Goal: Transaction & Acquisition: Purchase product/service

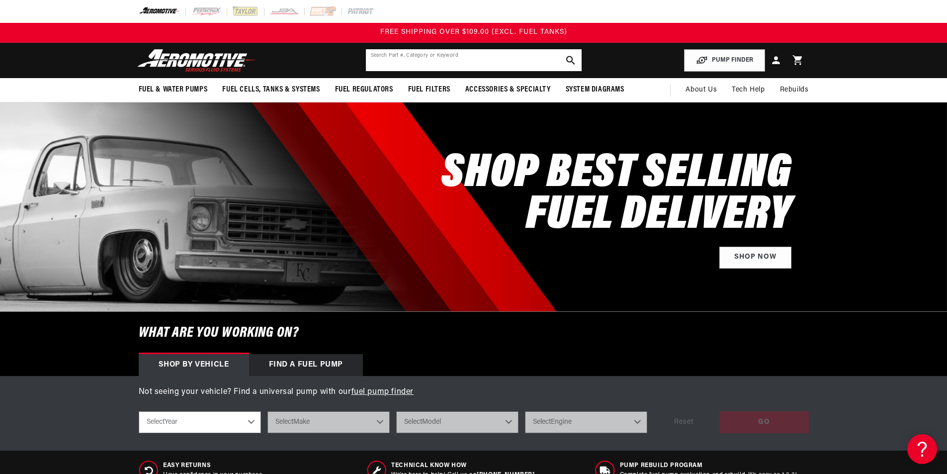
click at [464, 61] on input "text" at bounding box center [474, 60] width 216 height 22
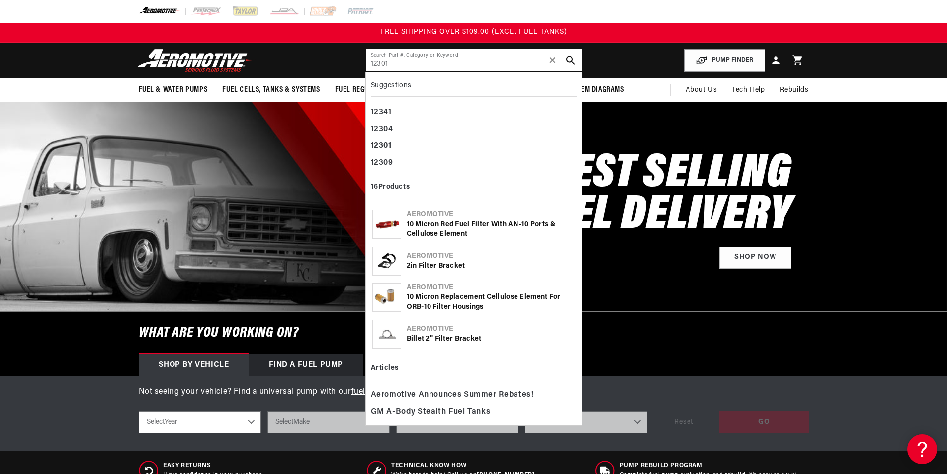
type input "12301"
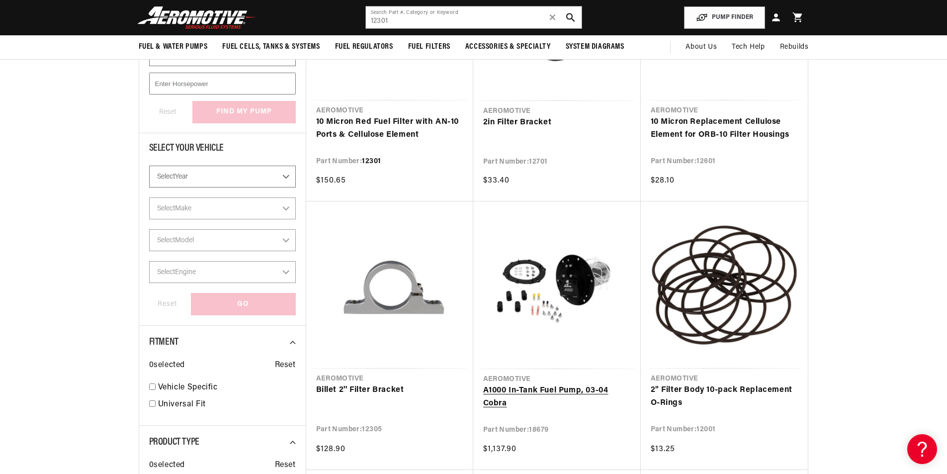
scroll to position [149, 0]
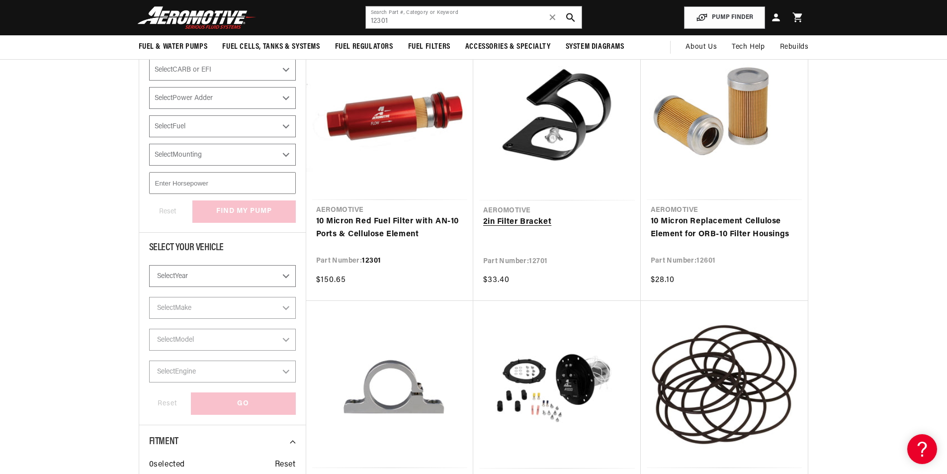
click at [566, 216] on link "2in Filter Bracket" at bounding box center [557, 222] width 148 height 13
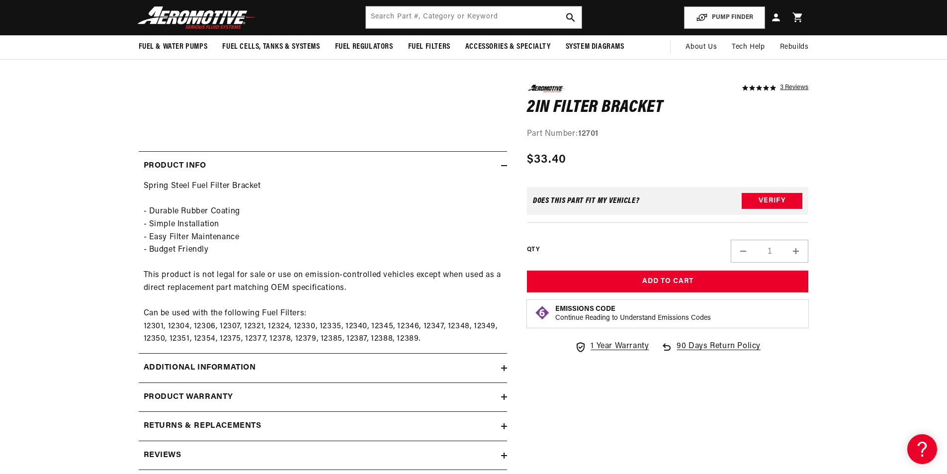
scroll to position [99, 0]
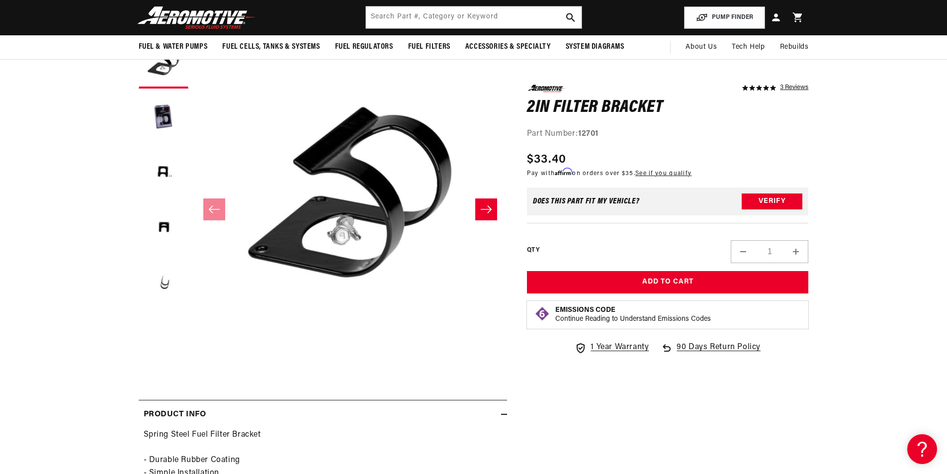
click at [493, 206] on button "Slide right" at bounding box center [486, 209] width 22 height 22
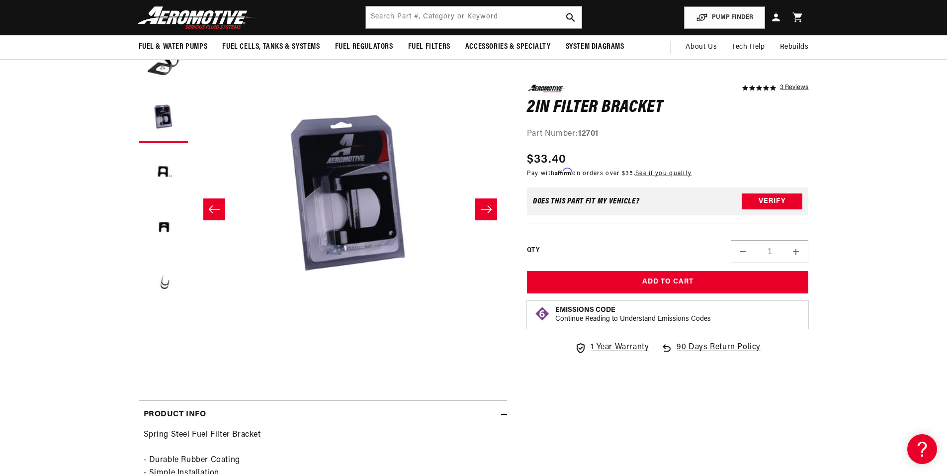
click at [490, 207] on icon "Slide right" at bounding box center [486, 209] width 12 height 10
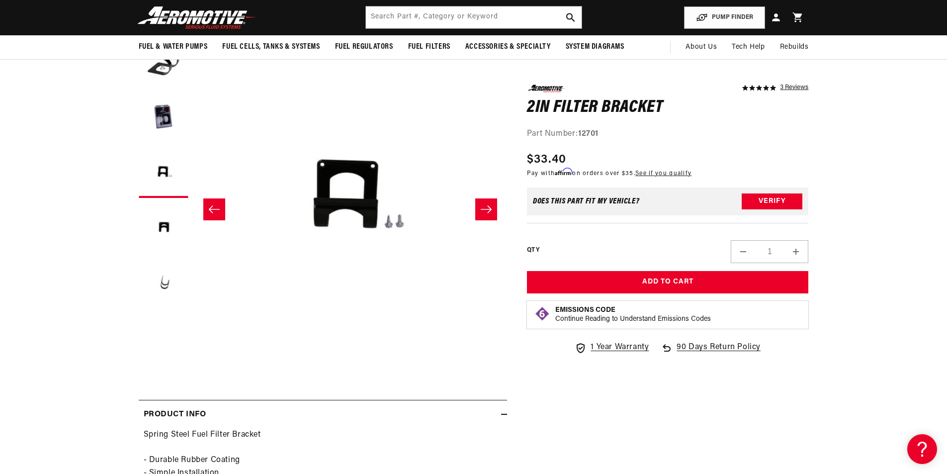
click at [490, 207] on icon "Slide right" at bounding box center [486, 209] width 12 height 10
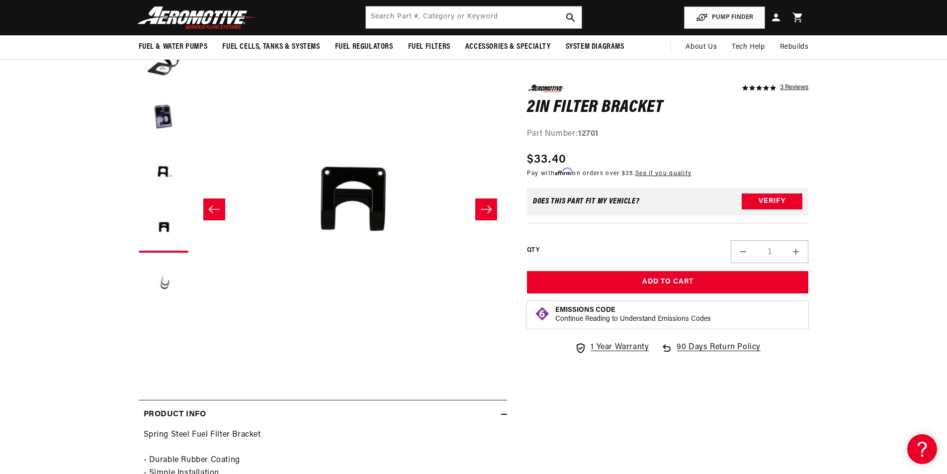
click at [490, 207] on icon "Slide right" at bounding box center [486, 209] width 12 height 10
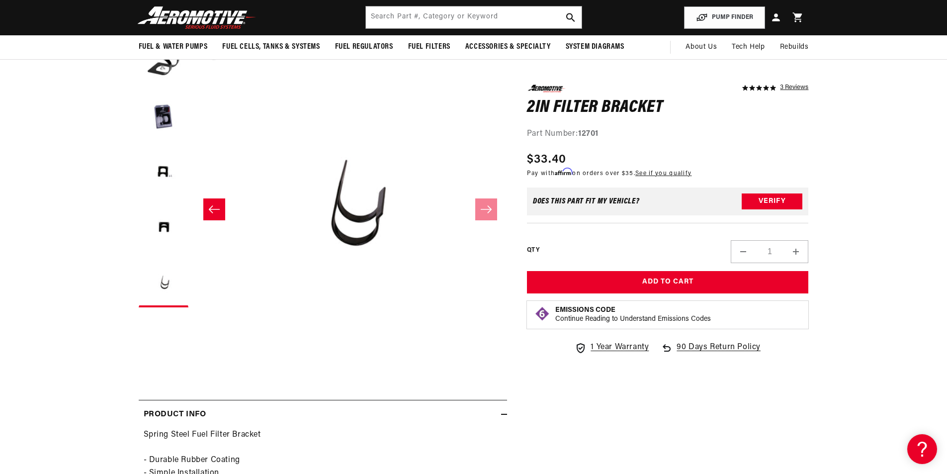
scroll to position [0, 1255]
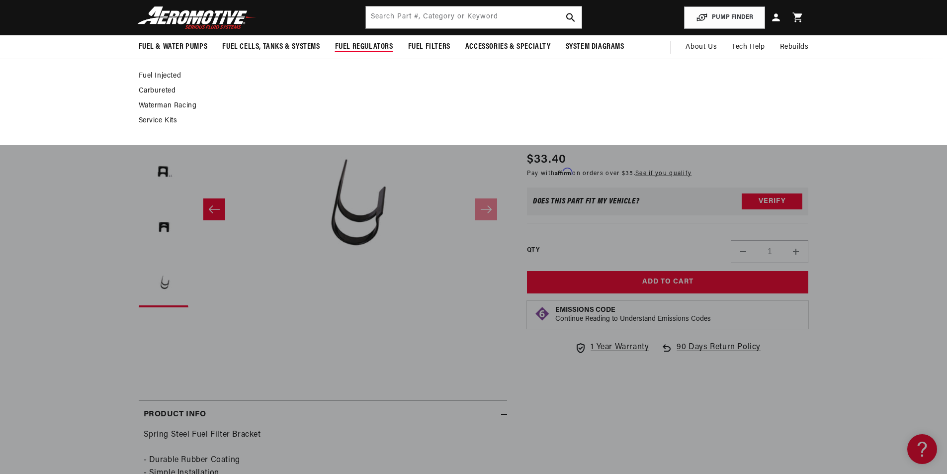
click at [360, 42] on span "Fuel Regulators" at bounding box center [364, 47] width 58 height 10
click at [374, 44] on span "Fuel Regulators" at bounding box center [364, 47] width 58 height 10
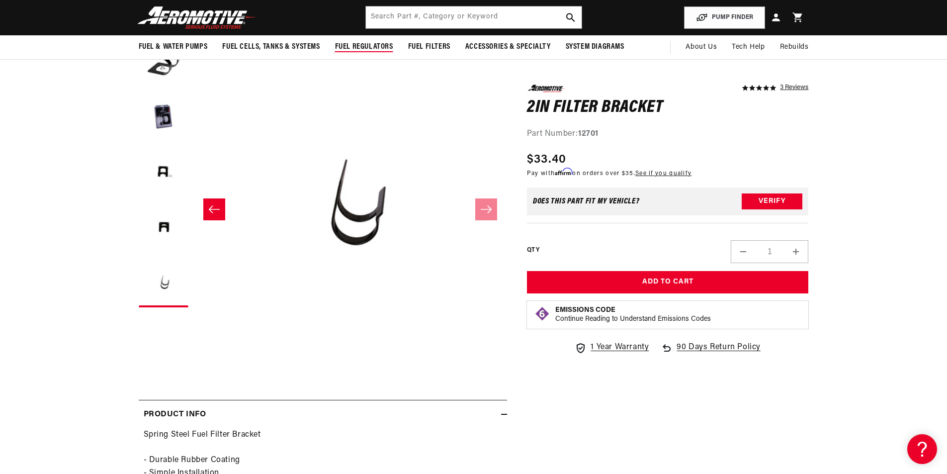
click at [373, 44] on span "Fuel Regulators" at bounding box center [364, 47] width 58 height 10
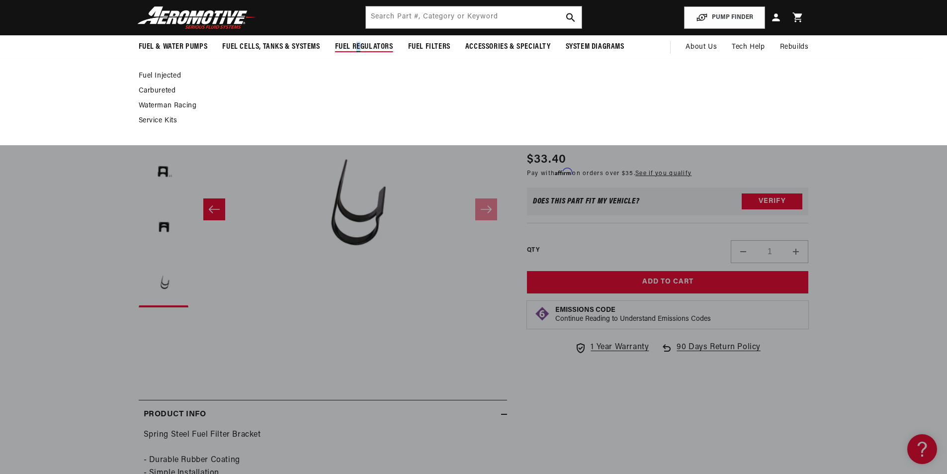
drag, startPoint x: 358, startPoint y: 48, endPoint x: 356, endPoint y: 52, distance: 5.1
click at [356, 52] on summary "Fuel Regulators" at bounding box center [363, 46] width 73 height 23
click at [148, 75] on link "Fuel Injected" at bounding box center [469, 76] width 660 height 9
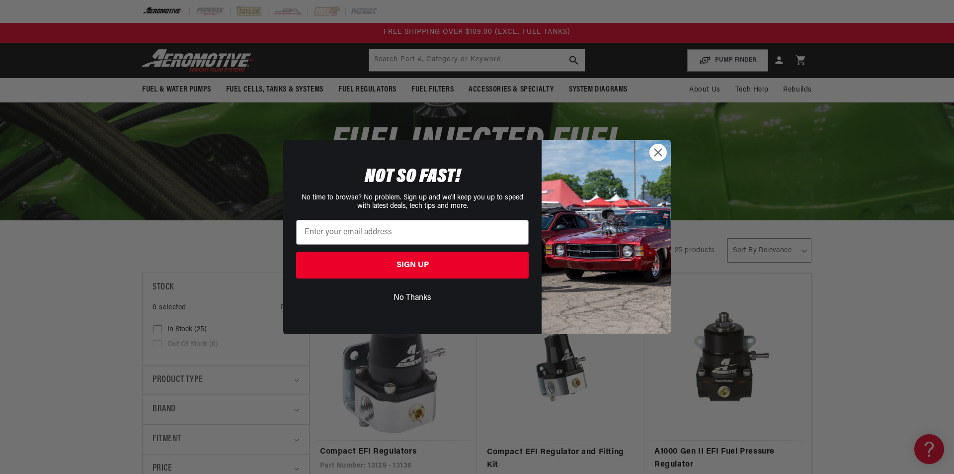
click at [404, 300] on button "No Thanks" at bounding box center [412, 297] width 233 height 19
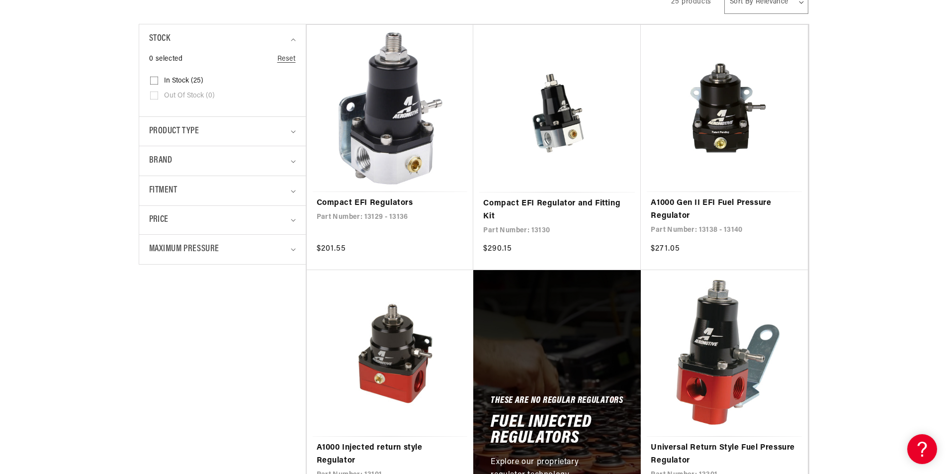
scroll to position [348, 0]
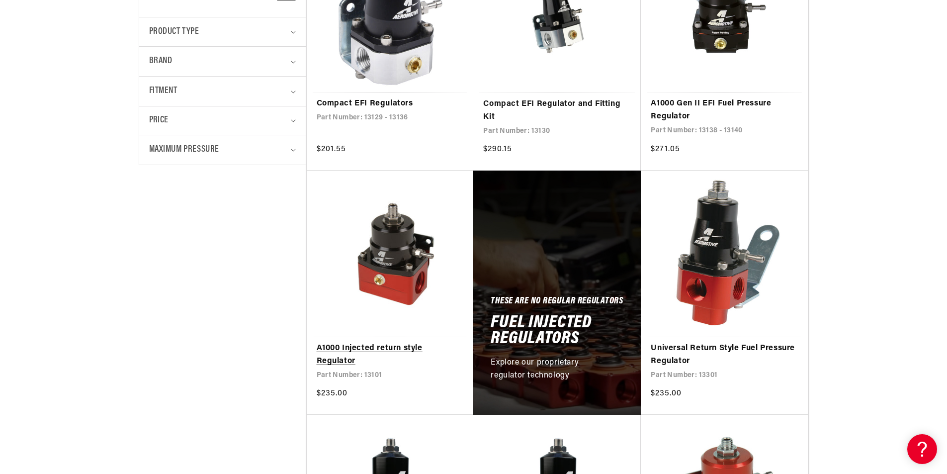
click at [408, 342] on link "A1000 Injected return style Regulator" at bounding box center [390, 354] width 147 height 25
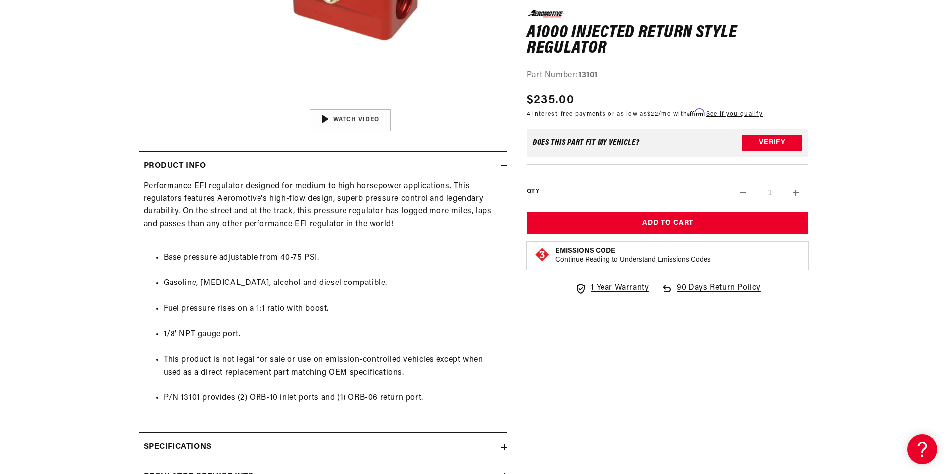
scroll to position [497, 0]
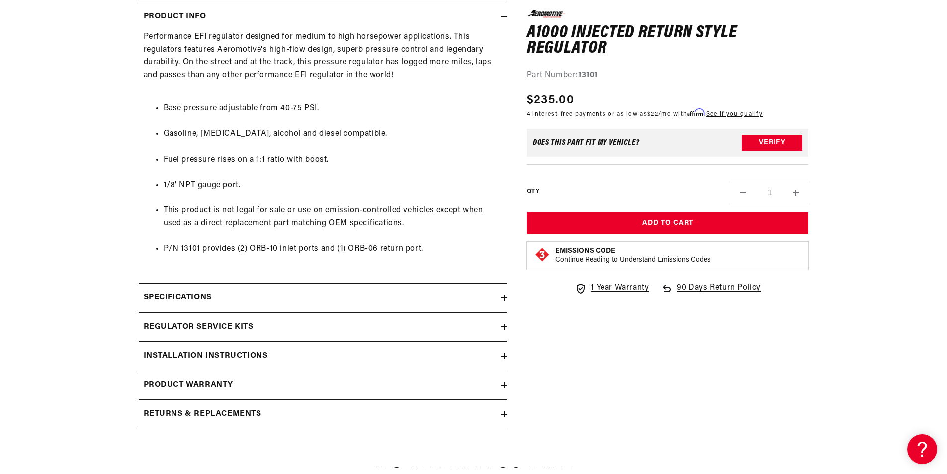
click at [379, 296] on div "Specifications" at bounding box center [320, 297] width 362 height 13
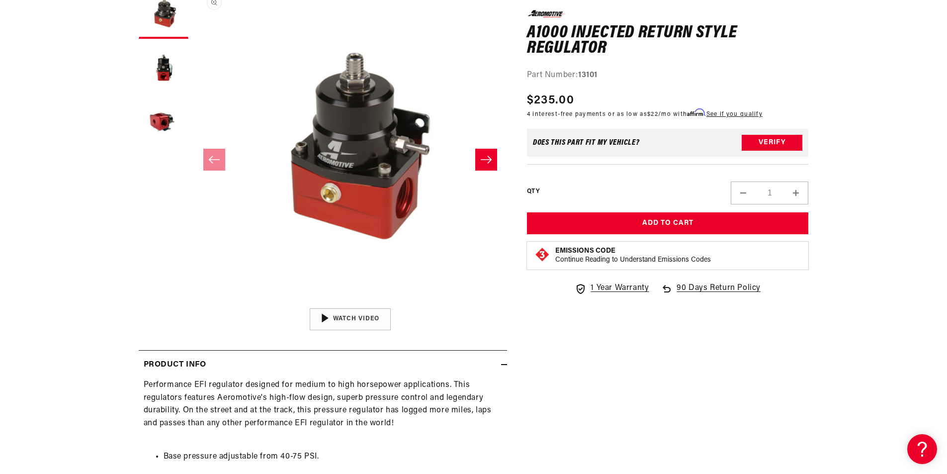
scroll to position [0, 0]
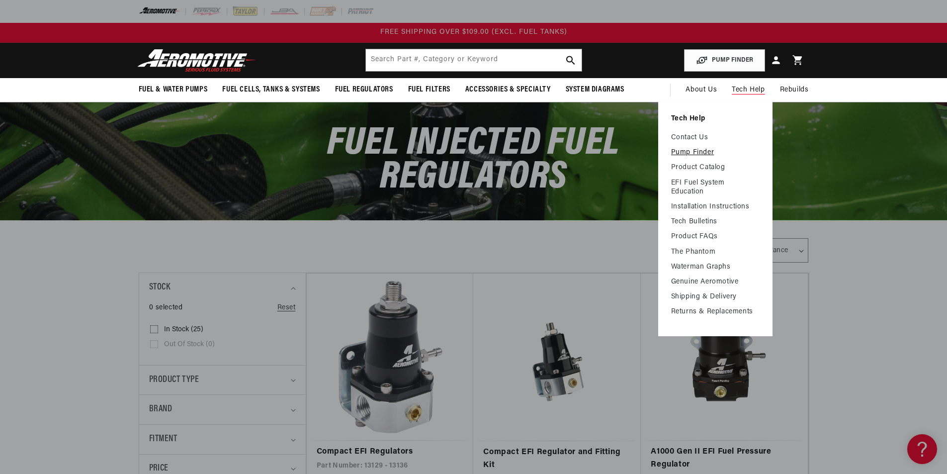
click at [686, 150] on link "Pump Finder" at bounding box center [715, 152] width 88 height 9
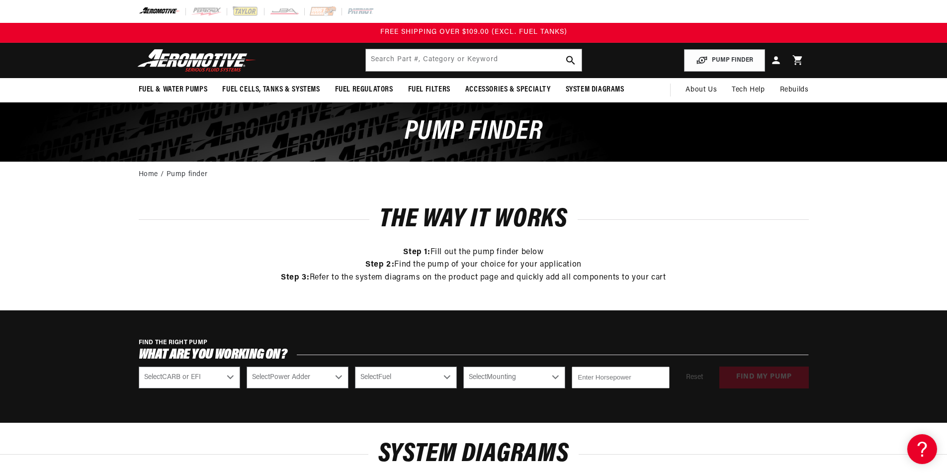
scroll to position [149, 0]
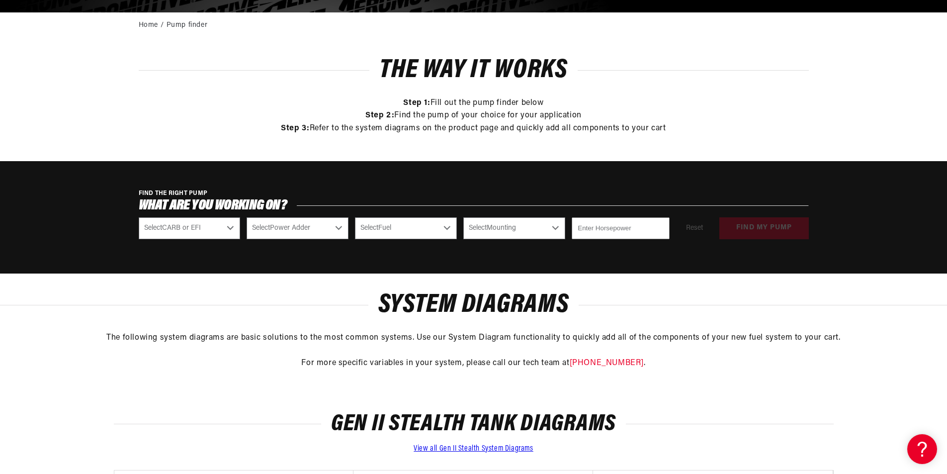
click at [216, 227] on select "Select CARB or EFI [GEOGRAPHIC_DATA] Fuel Injected" at bounding box center [190, 228] width 102 height 22
select select "Fuel-Injected"
click at [139, 217] on select "Select CARB or EFI [GEOGRAPHIC_DATA] Fuel Injected" at bounding box center [190, 228] width 102 height 22
select select "Fuel-Injected"
click at [309, 227] on select "Select Power Adder No - Naturally Aspirated Yes - Forced Induction" at bounding box center [297, 228] width 102 height 22
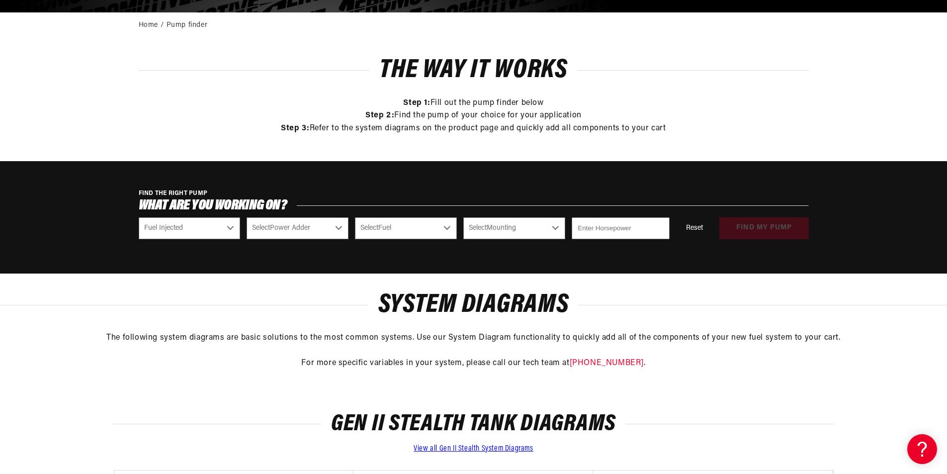
select select "Yes-Forced-Induction"
click at [246, 217] on select "Select Power Adder No - Naturally Aspirated Yes - Forced Induction" at bounding box center [297, 228] width 102 height 22
select select "Yes-Forced-Induction"
click at [412, 232] on select "Select Fuel E85 Gas" at bounding box center [406, 228] width 102 height 22
select select "Gas"
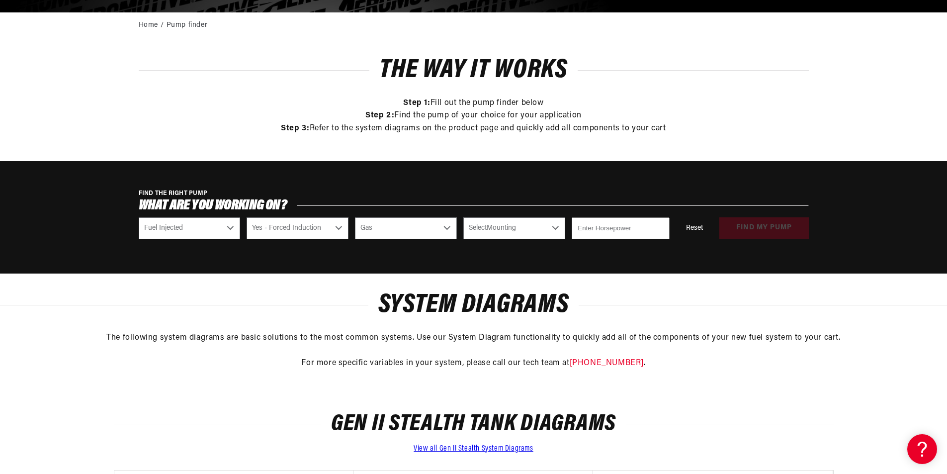
click at [355, 217] on select "Select Fuel E85 Gas" at bounding box center [406, 228] width 102 height 22
select select "Gas"
click at [535, 229] on select "Select Mounting External In-Tank" at bounding box center [514, 228] width 102 height 22
select select "In-Tank"
click at [463, 217] on select "Select Mounting External In-Tank" at bounding box center [514, 228] width 102 height 22
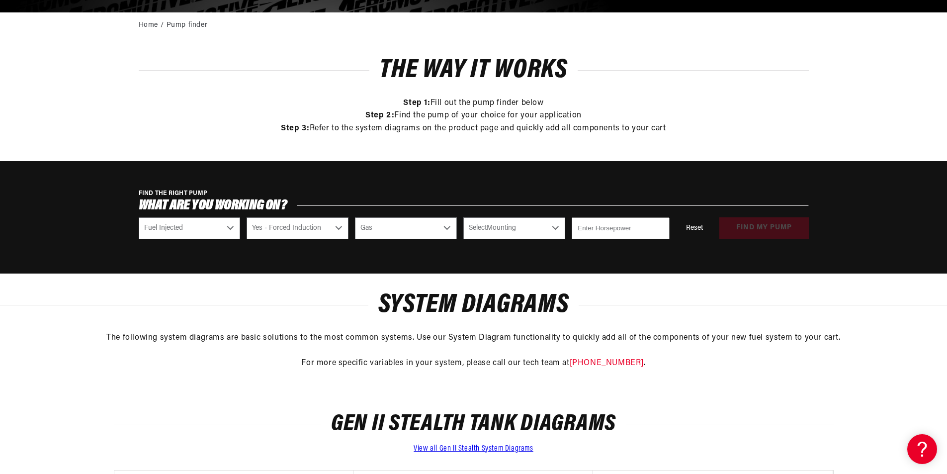
select select "In-Tank"
click at [623, 232] on input "number" at bounding box center [619, 228] width 97 height 22
type input "1"
click at [659, 226] on input "1" at bounding box center [619, 228] width 97 height 22
type input "700"
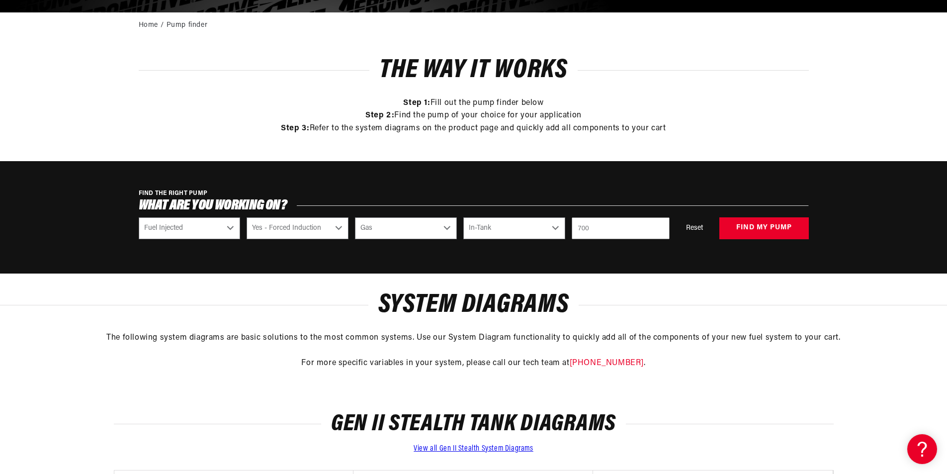
click at [698, 255] on div "FIND THE RIGHT PUMP What are you working on? Select CARB or EFI Carbureted Fuel…" at bounding box center [473, 217] width 947 height 112
click at [772, 231] on button "find my pump" at bounding box center [763, 228] width 89 height 22
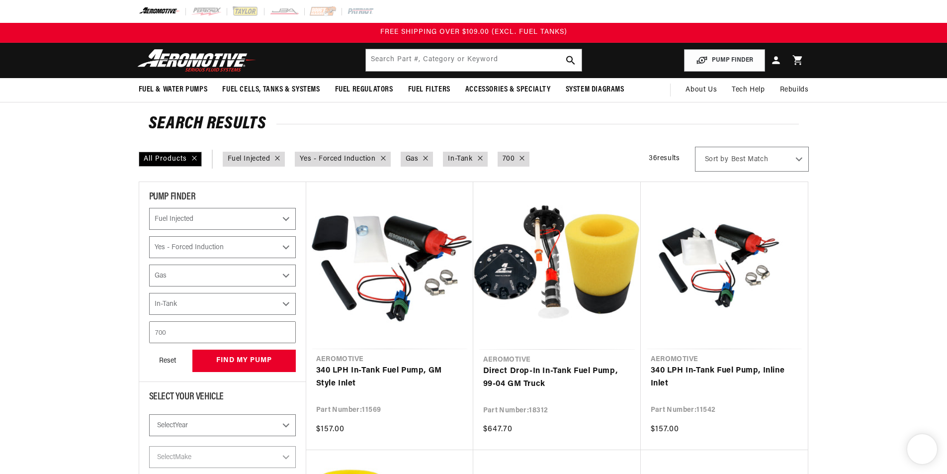
select select "Fuel-Injected"
select select "Yes-Forced-Induction"
select select "Gas"
select select "In-Tank"
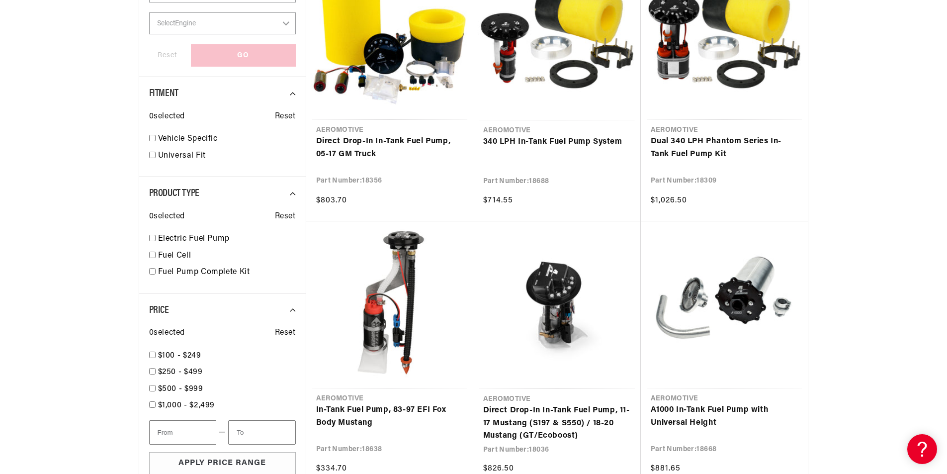
scroll to position [696, 0]
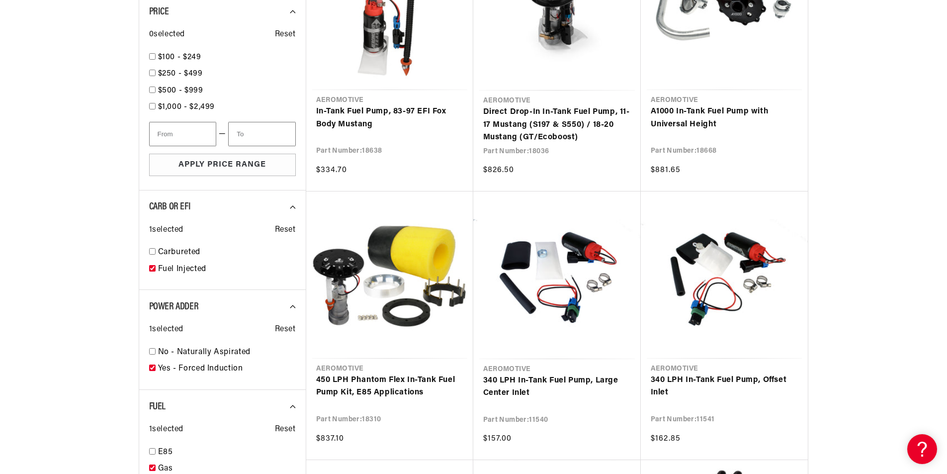
scroll to position [894, 0]
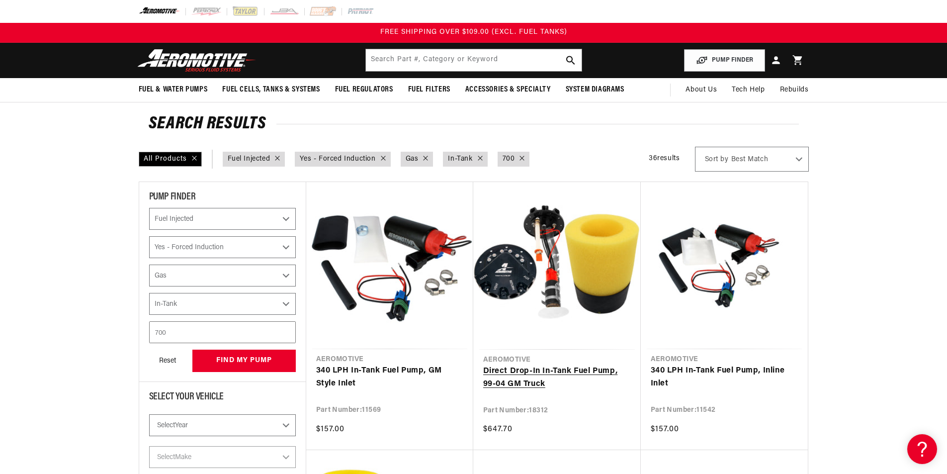
click at [548, 365] on link "Direct Drop-In In-Tank Fuel Pump, 99-04 GM Truck" at bounding box center [557, 377] width 148 height 25
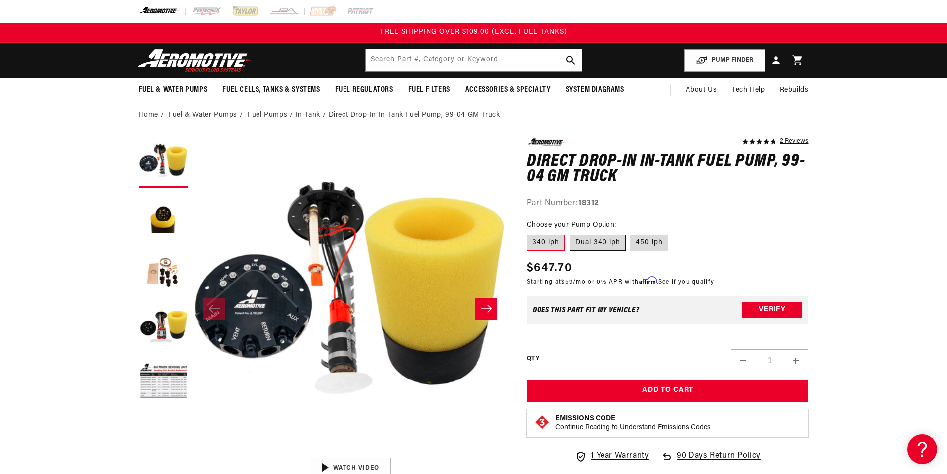
click at [601, 242] on label "Dual 340 lph" at bounding box center [597, 243] width 56 height 16
click at [570, 233] on input "Dual 340 lph" at bounding box center [569, 233] width 0 height 0
radio input "true"
click at [170, 219] on button "Load image 2 in gallery view" at bounding box center [164, 218] width 50 height 50
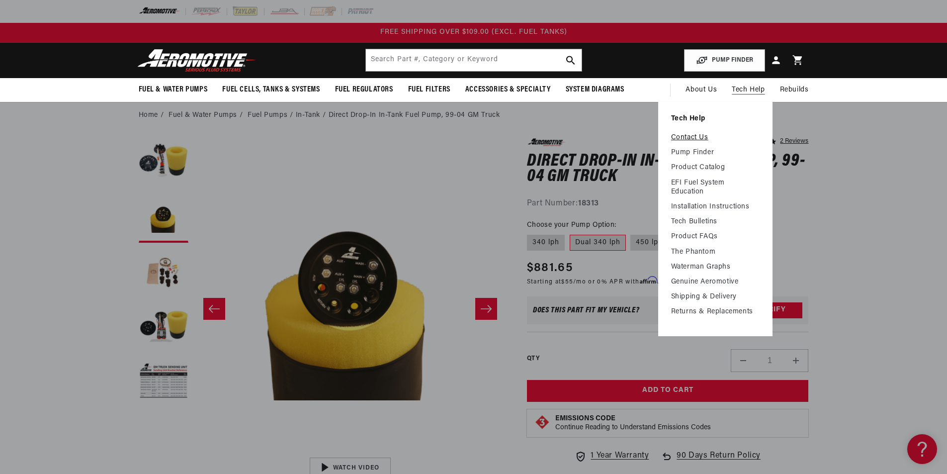
click at [689, 136] on link "Contact Us" at bounding box center [715, 137] width 88 height 9
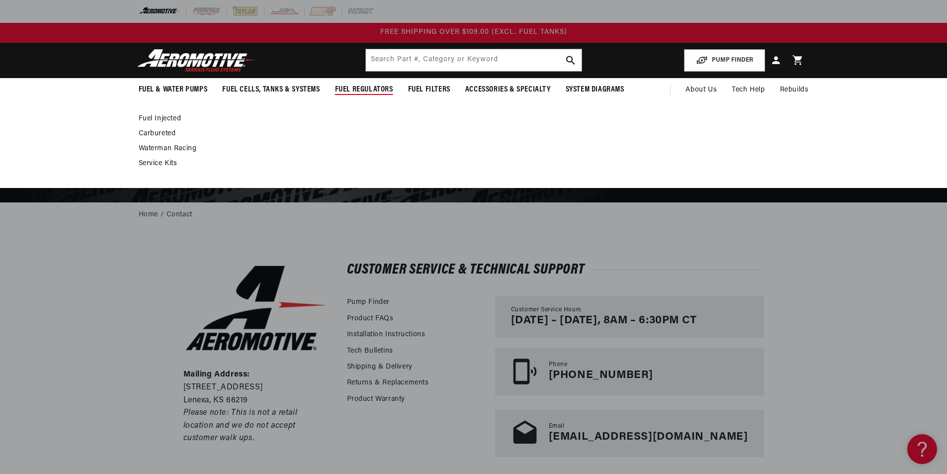
click at [160, 148] on link "Waterman Racing" at bounding box center [469, 148] width 660 height 9
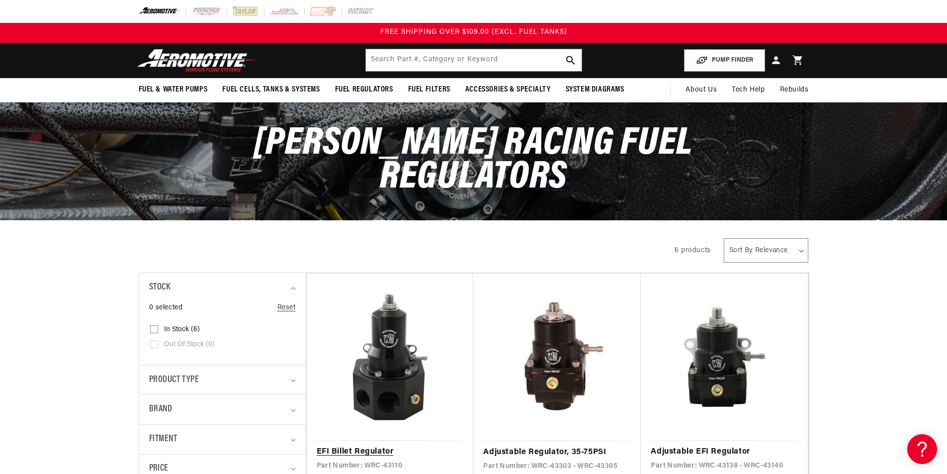
scroll to position [149, 0]
